Goal: Communication & Community: Answer question/provide support

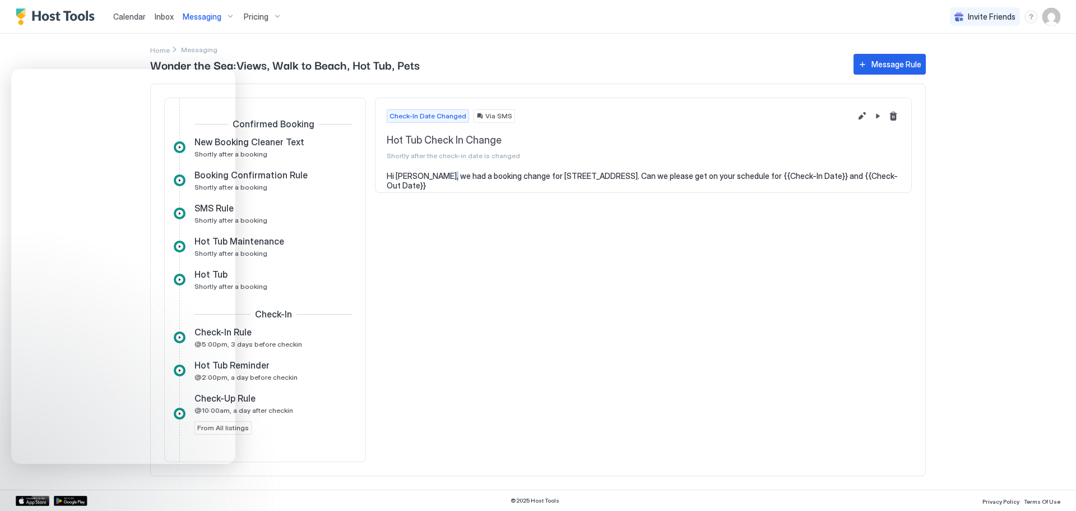
scroll to position [652, 0]
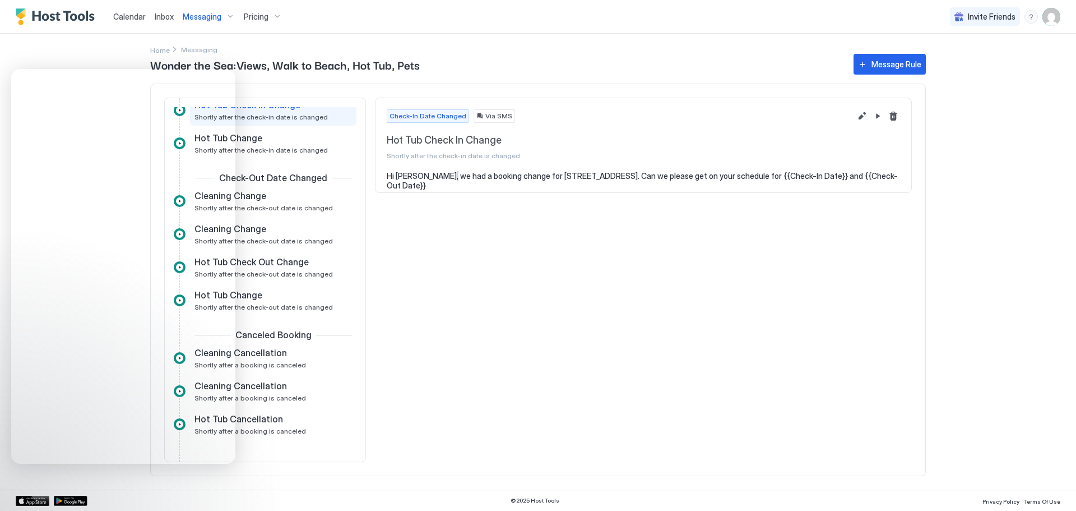
click at [530, 290] on div "Check-In Date Changed Via SMS Hot Tub Check In Change Shortly after the check-i…" at bounding box center [643, 280] width 537 height 364
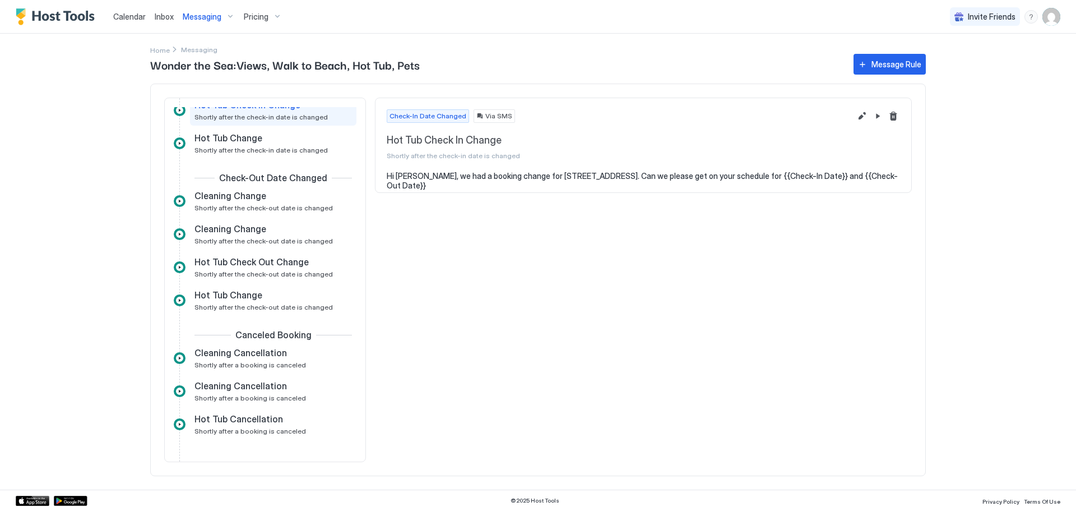
click at [168, 17] on span "Inbox" at bounding box center [164, 17] width 19 height 10
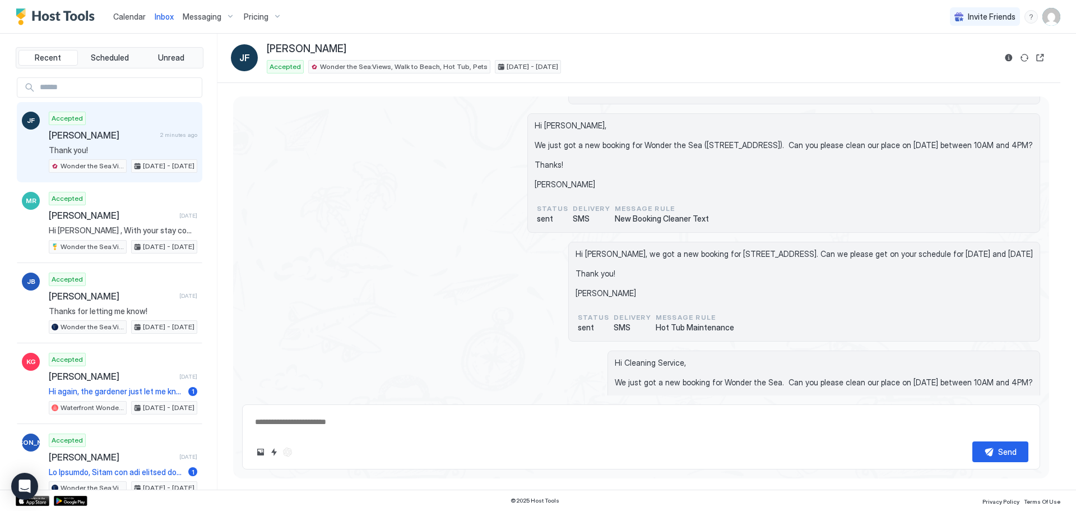
scroll to position [168, 0]
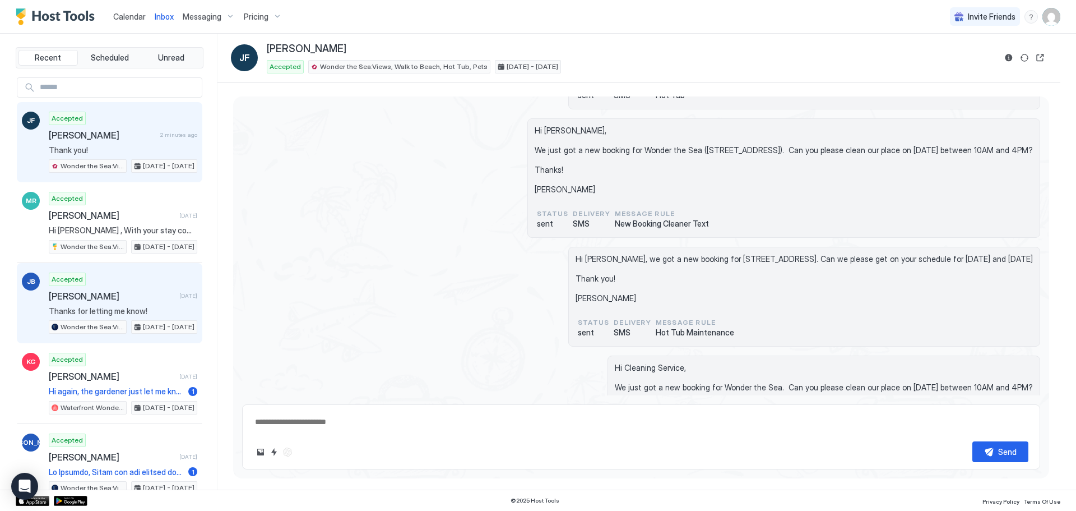
click at [59, 305] on div "Accepted Julian Blazier 3 days ago Thanks for letting me know! Wonder the Sea:V…" at bounding box center [123, 303] width 149 height 62
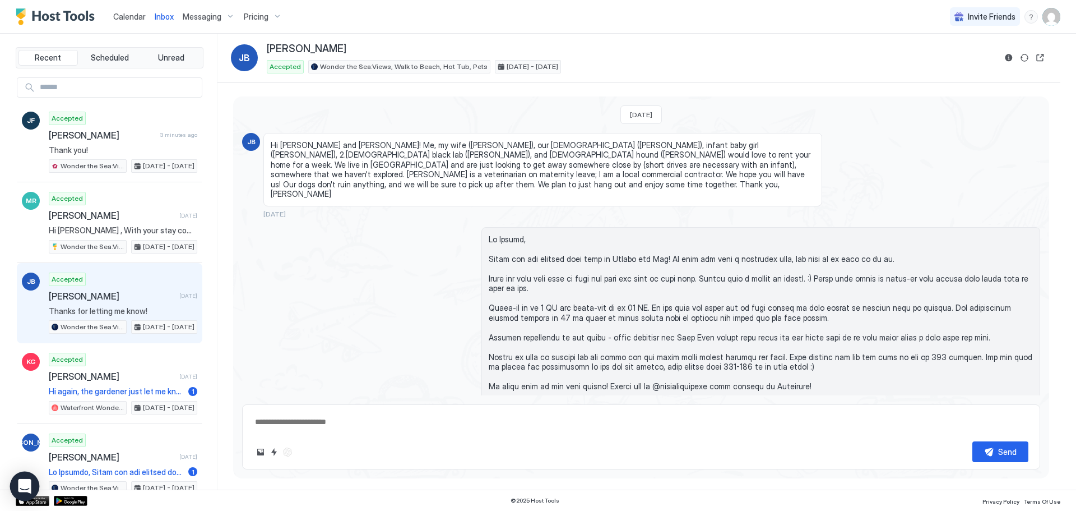
click at [20, 483] on icon "Open Intercom Messenger" at bounding box center [24, 486] width 13 height 15
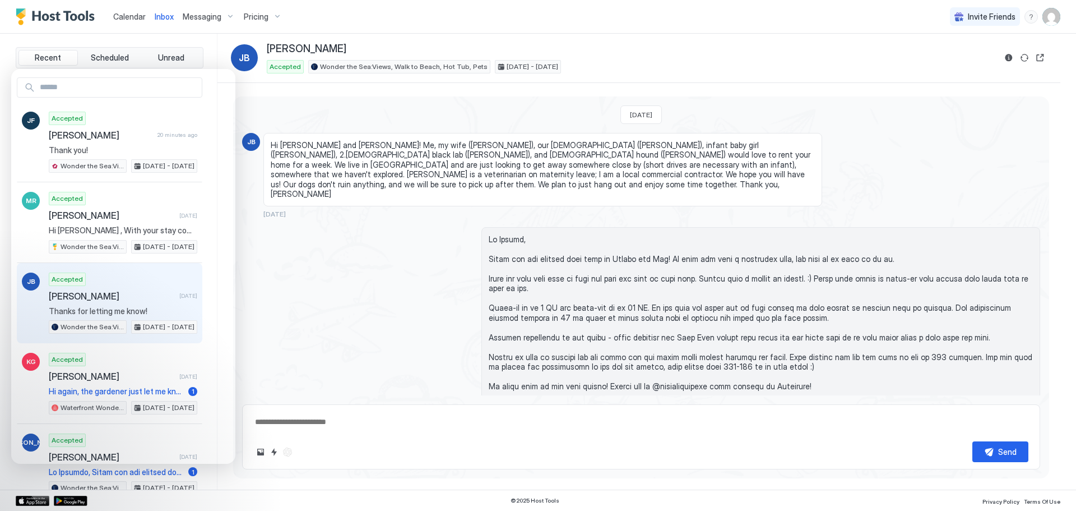
type textarea "*"
